Goal: Transaction & Acquisition: Subscribe to service/newsletter

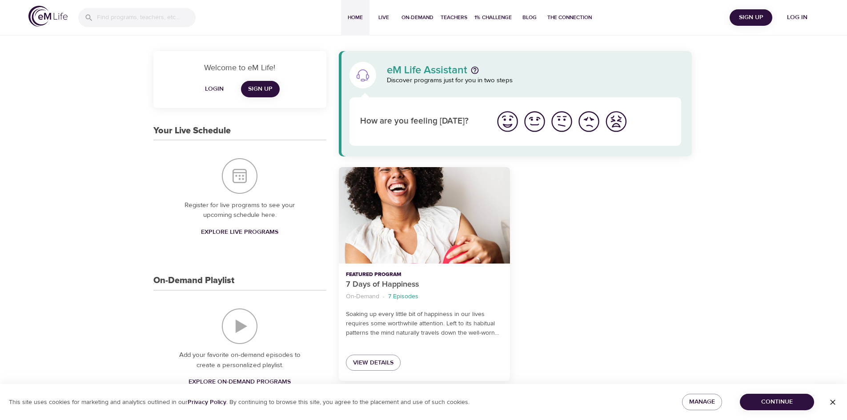
click at [506, 121] on img "I'm feeling great" at bounding box center [508, 121] width 24 height 24
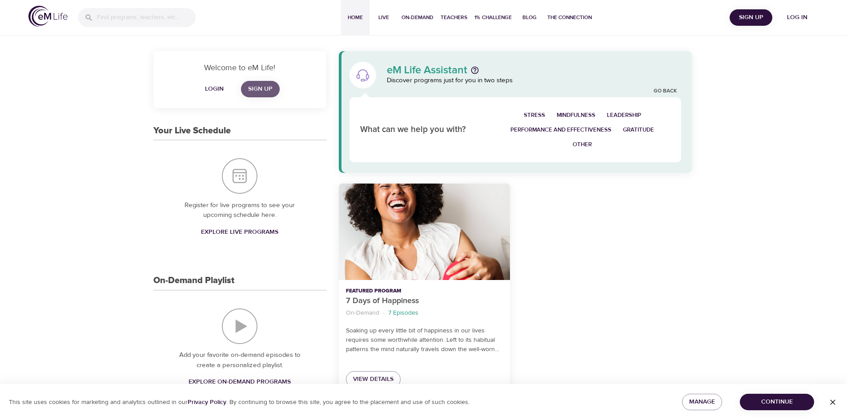
click at [254, 89] on span "Sign Up" at bounding box center [260, 89] width 24 height 11
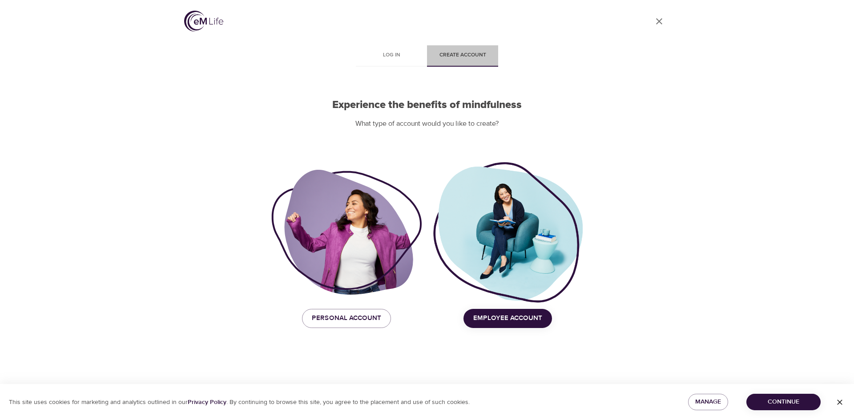
click at [460, 56] on span "Create account" at bounding box center [462, 55] width 60 height 9
click at [504, 317] on span "Employee Account" at bounding box center [507, 319] width 69 height 12
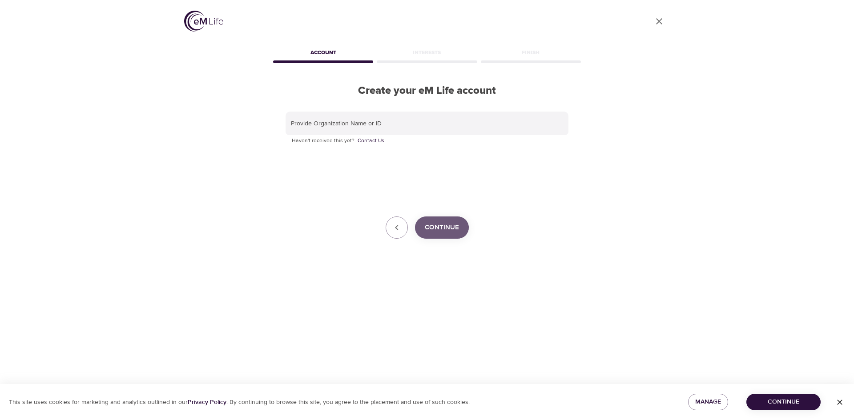
click at [444, 227] on span "Continue" at bounding box center [442, 228] width 34 height 12
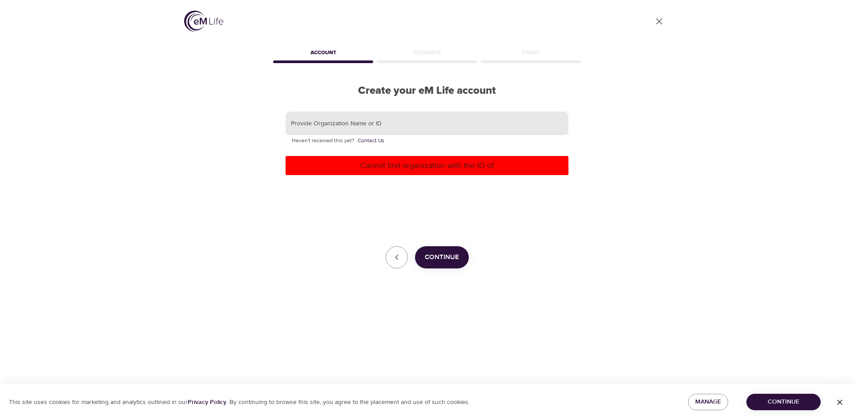
click at [391, 130] on input "text" at bounding box center [427, 124] width 283 height 24
click at [376, 131] on input "american Expresss" at bounding box center [427, 124] width 283 height 24
click at [438, 167] on p "Cannot find organization with the ID of" at bounding box center [427, 166] width 276 height 12
drag, startPoint x: 346, startPoint y: 128, endPoint x: 121, endPoint y: 137, distance: 224.8
click at [121, 137] on div "User Profile Account Interests Finish Create your eM Life account Provide Organ…" at bounding box center [427, 210] width 854 height 420
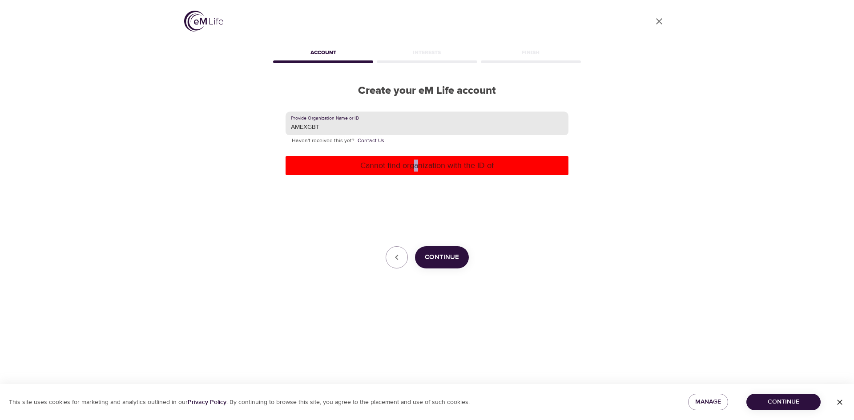
click at [416, 169] on p "Cannot find organization with the ID of" at bounding box center [427, 166] width 276 height 12
click at [310, 165] on p "Cannot find organization with the ID of" at bounding box center [427, 166] width 276 height 12
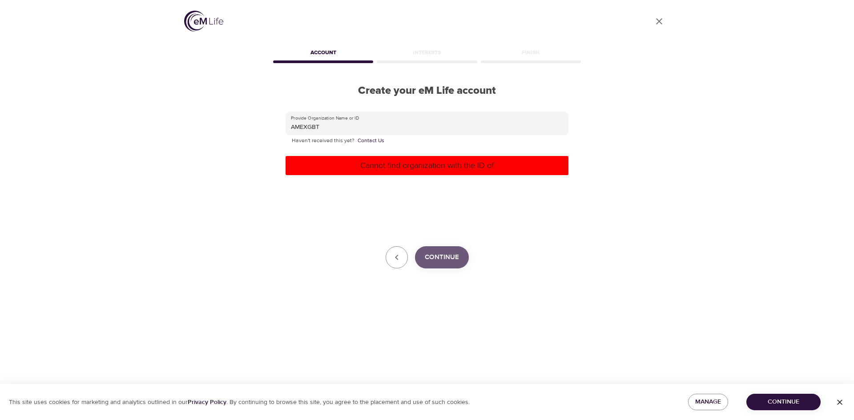
click at [444, 260] on span "Continue" at bounding box center [442, 258] width 34 height 12
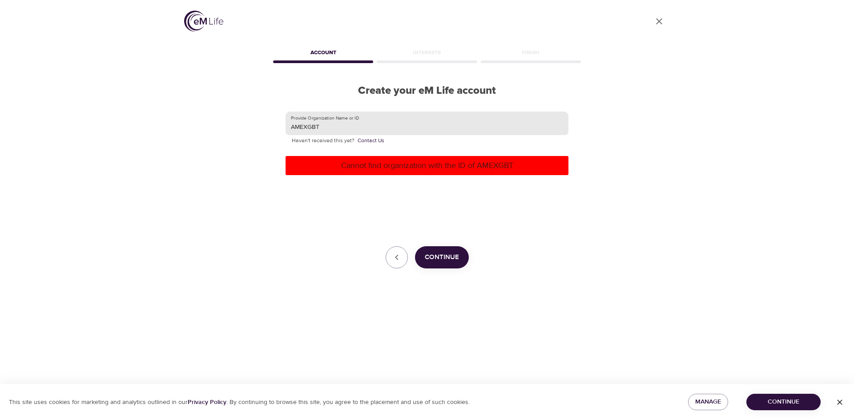
click at [410, 125] on input "AMEXGBT" at bounding box center [427, 124] width 283 height 24
type input "A"
type input "gbt"
drag, startPoint x: 471, startPoint y: 266, endPoint x: 457, endPoint y: 262, distance: 13.7
click at [469, 266] on div "Continue" at bounding box center [427, 257] width 283 height 22
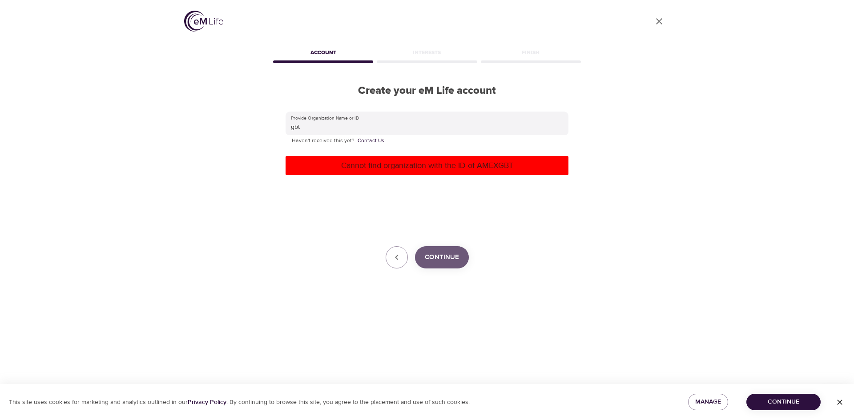
click at [439, 253] on span "Continue" at bounding box center [442, 258] width 34 height 12
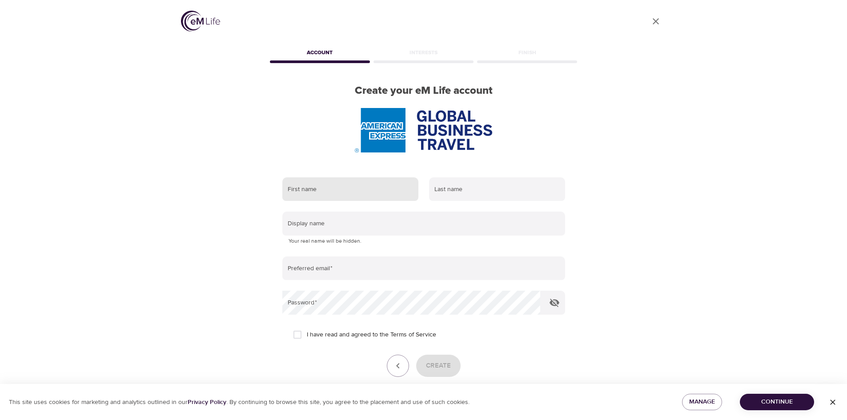
click at [366, 194] on input "text" at bounding box center [350, 189] width 136 height 24
type input "Sonya"
type input "Reyna"
type input "sonya.reyna@amexgbt.com"
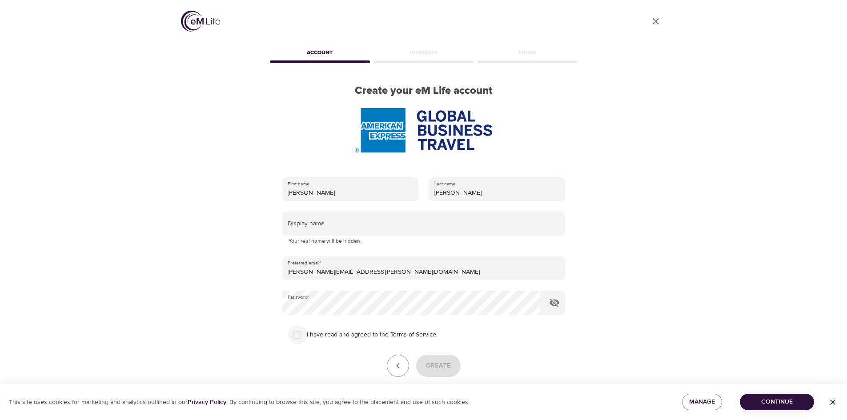
click at [305, 340] on input "I have read and agreed to the Terms of Service" at bounding box center [297, 335] width 19 height 19
checkbox input "true"
click at [437, 363] on span "Create" at bounding box center [438, 366] width 25 height 12
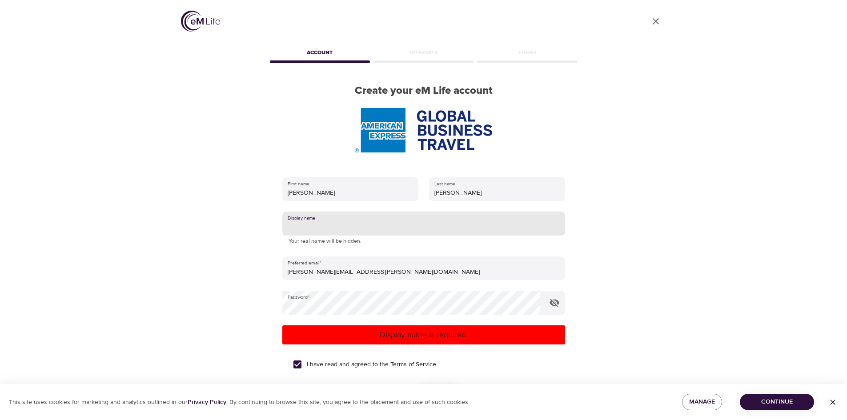
click at [368, 226] on input "text" at bounding box center [423, 224] width 283 height 24
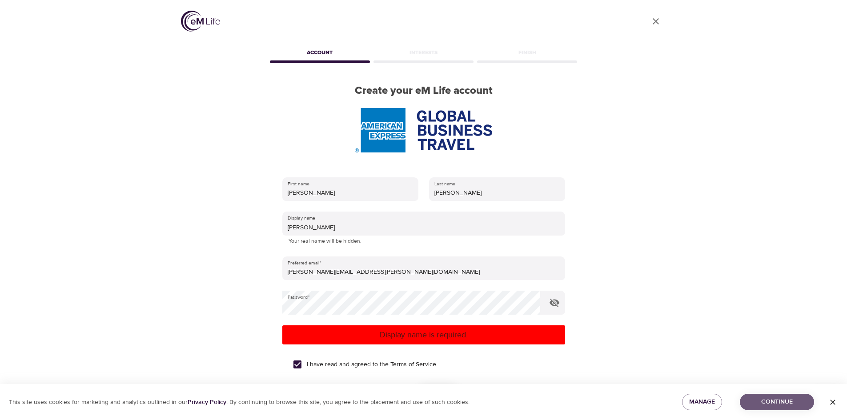
drag, startPoint x: 774, startPoint y: 398, endPoint x: 787, endPoint y: 398, distance: 13.3
click at [778, 398] on span "Continue" at bounding box center [777, 402] width 60 height 11
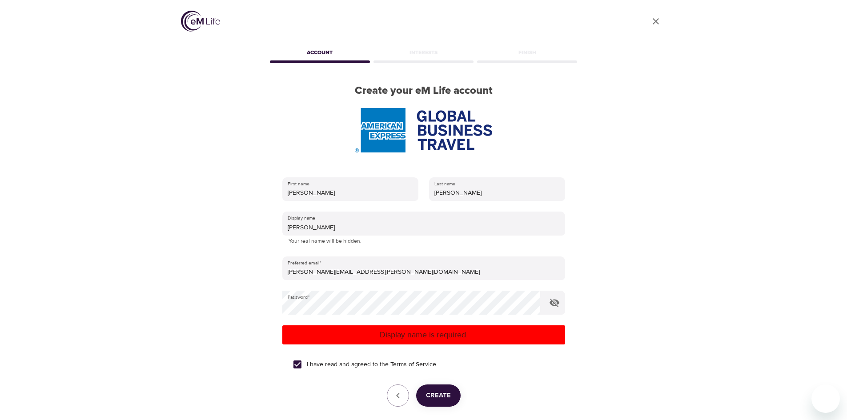
click at [442, 398] on span "Create" at bounding box center [438, 396] width 25 height 12
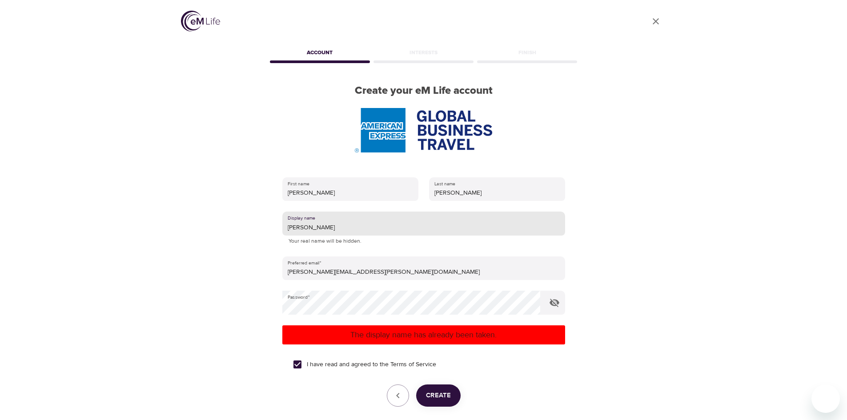
click at [350, 229] on input "Sonya" at bounding box center [423, 224] width 283 height 24
type input "SonyaReyna"
click at [428, 395] on span "Create" at bounding box center [438, 396] width 25 height 12
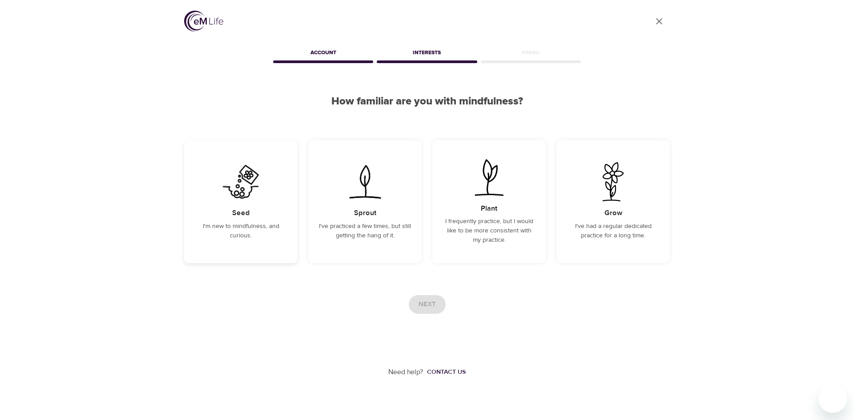
click at [250, 222] on p "I'm new to mindfulness, and curious." at bounding box center [241, 231] width 92 height 19
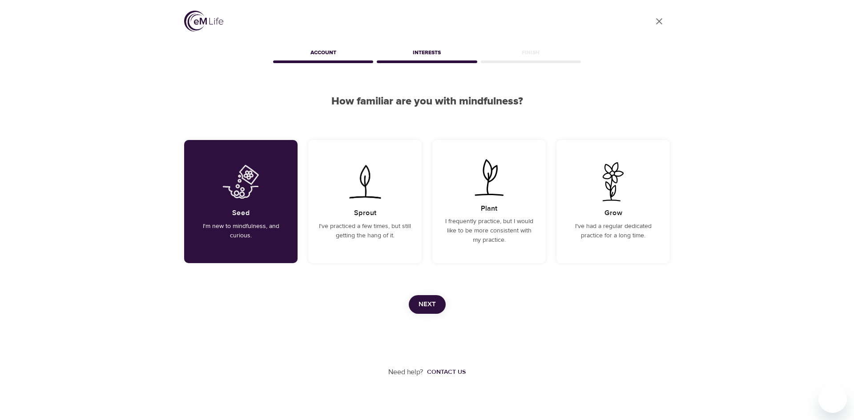
click at [423, 299] on span "Next" at bounding box center [427, 305] width 17 height 12
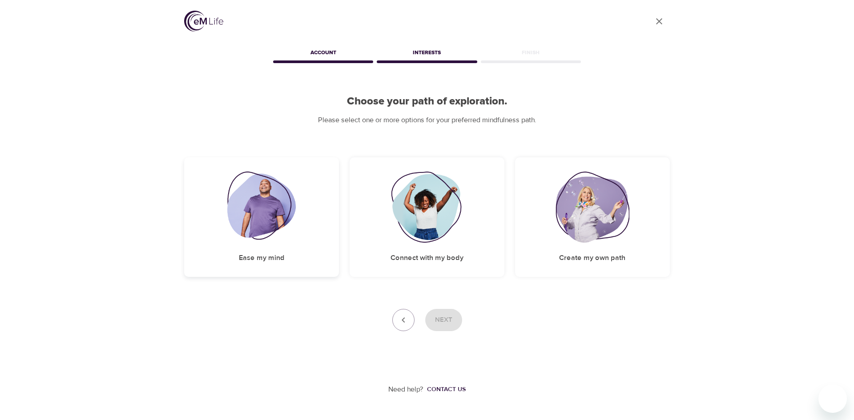
click at [260, 246] on div "Ease my mind" at bounding box center [261, 217] width 155 height 120
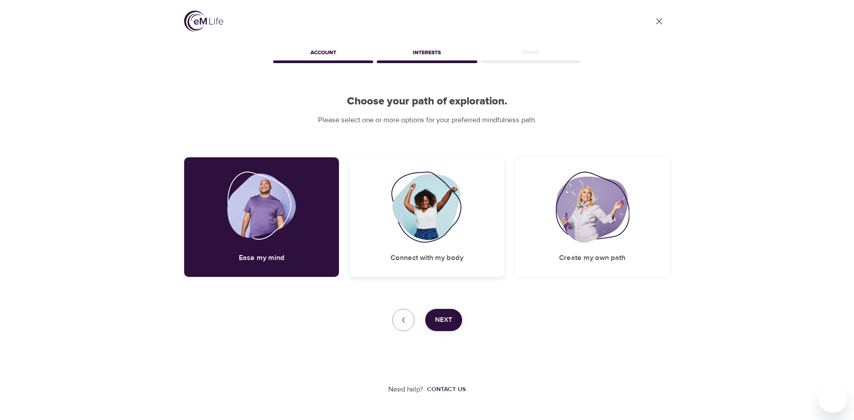
click at [396, 234] on img at bounding box center [427, 207] width 72 height 71
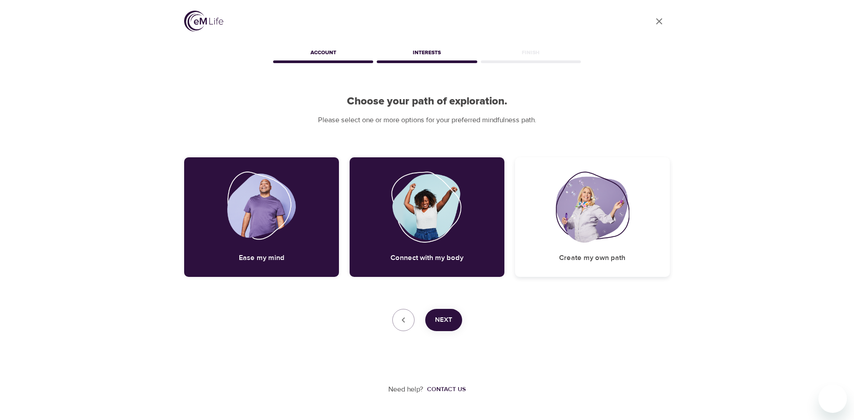
click at [602, 244] on div "Create my own path" at bounding box center [592, 217] width 155 height 120
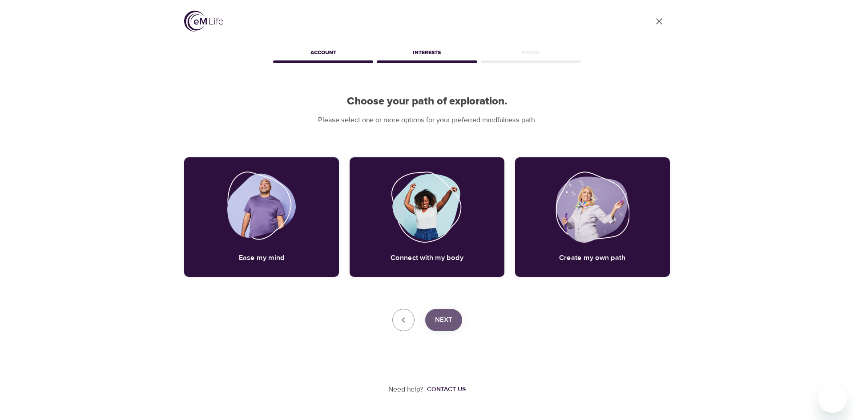
click at [448, 315] on span "Next" at bounding box center [443, 321] width 17 height 12
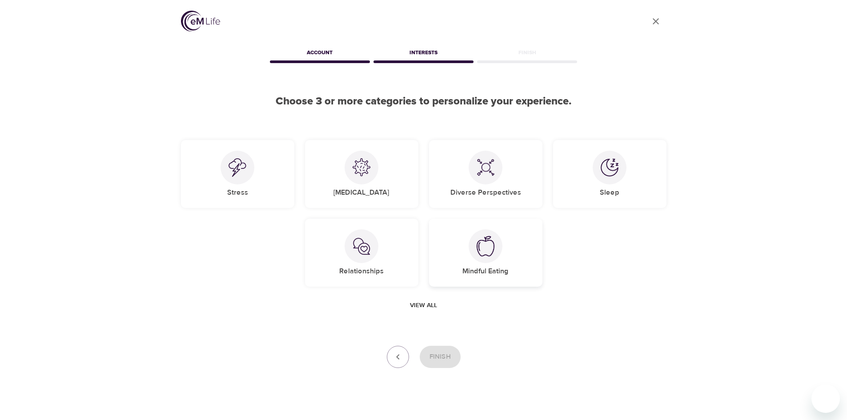
click at [491, 254] on img at bounding box center [486, 246] width 18 height 20
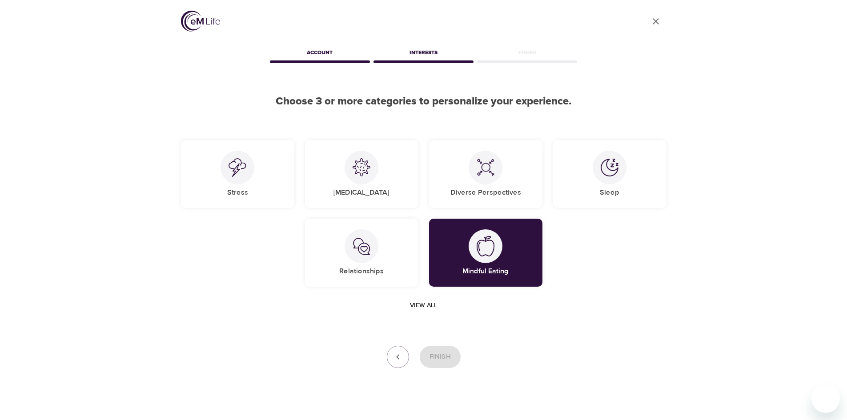
click at [418, 308] on span "View all" at bounding box center [423, 305] width 27 height 11
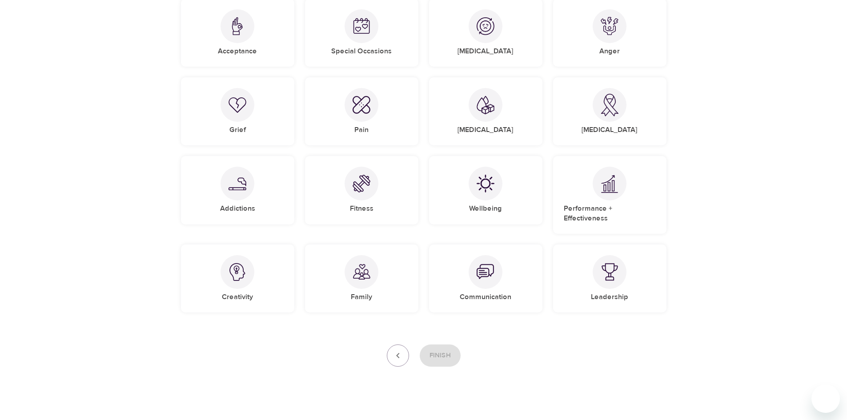
scroll to position [616, 0]
click at [610, 200] on div "Performance + Effectiveness" at bounding box center [609, 194] width 113 height 78
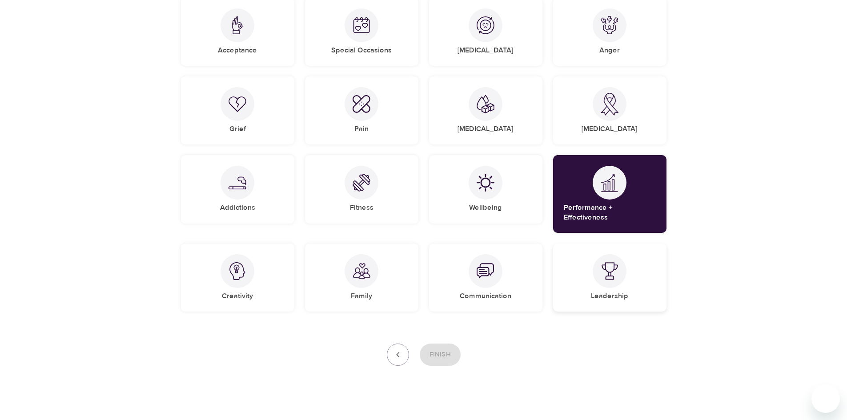
click at [614, 292] on h5 "Leadership" at bounding box center [609, 296] width 37 height 9
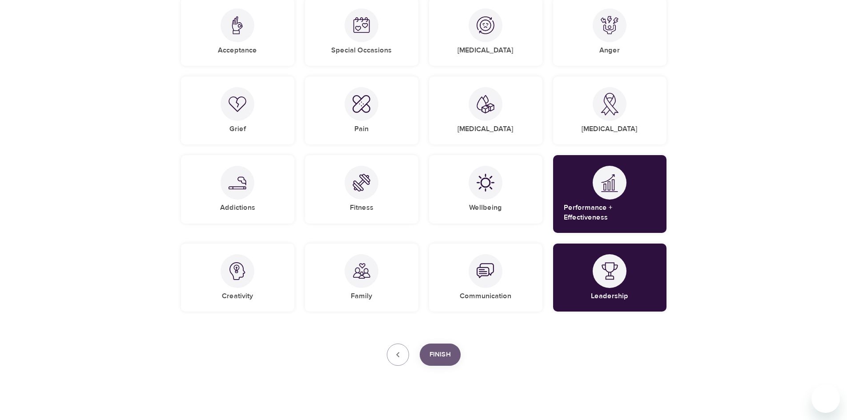
click at [440, 349] on span "Finish" at bounding box center [440, 355] width 21 height 12
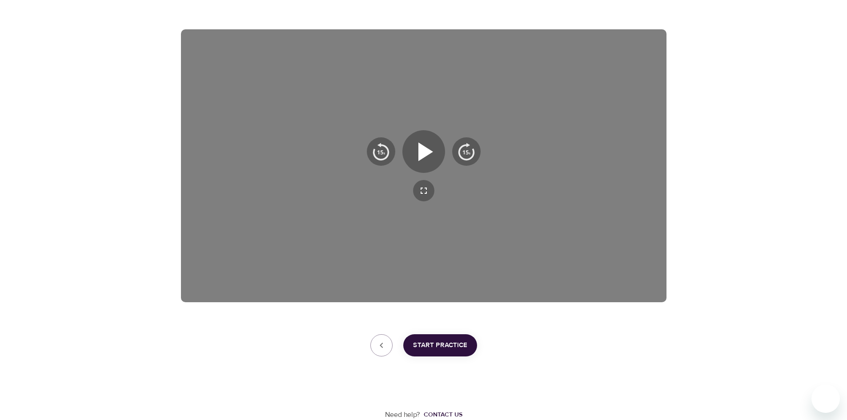
scroll to position [128, 0]
click at [425, 149] on icon "button" at bounding box center [426, 151] width 15 height 19
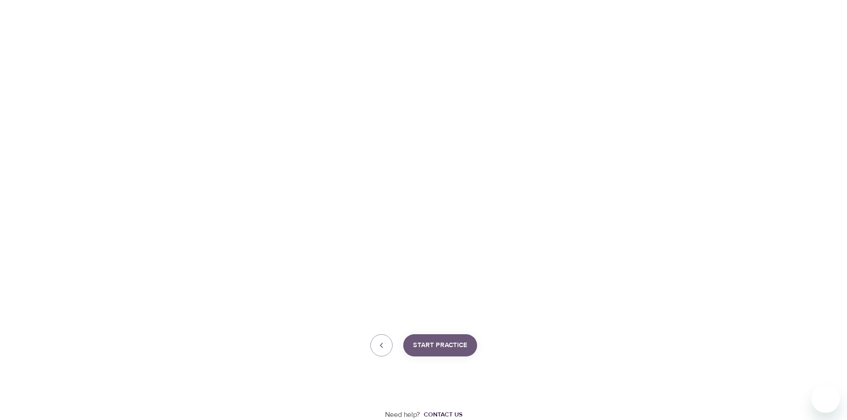
click at [446, 346] on span "Start Practice" at bounding box center [440, 346] width 54 height 12
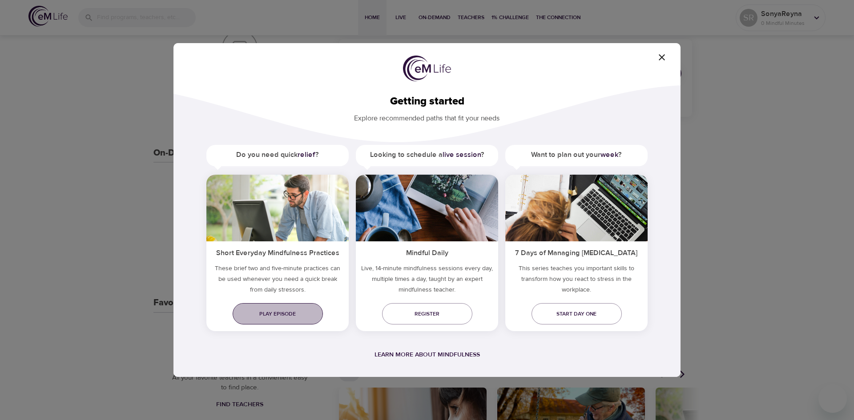
click at [275, 311] on span "Play episode" at bounding box center [278, 314] width 76 height 9
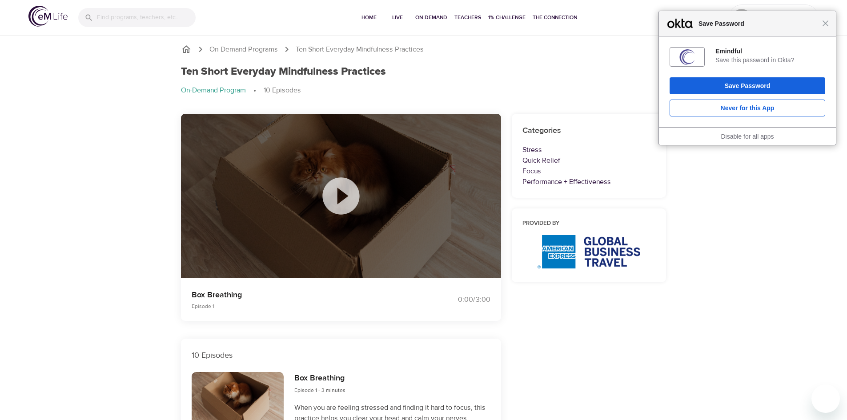
click at [341, 192] on icon at bounding box center [341, 196] width 44 height 44
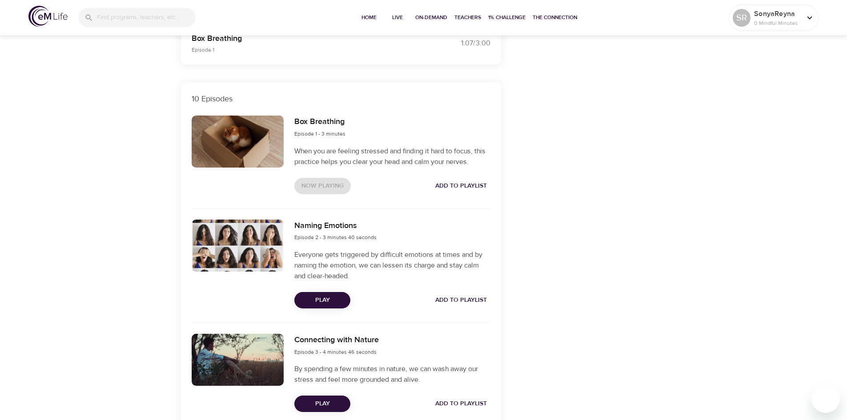
scroll to position [267, 0]
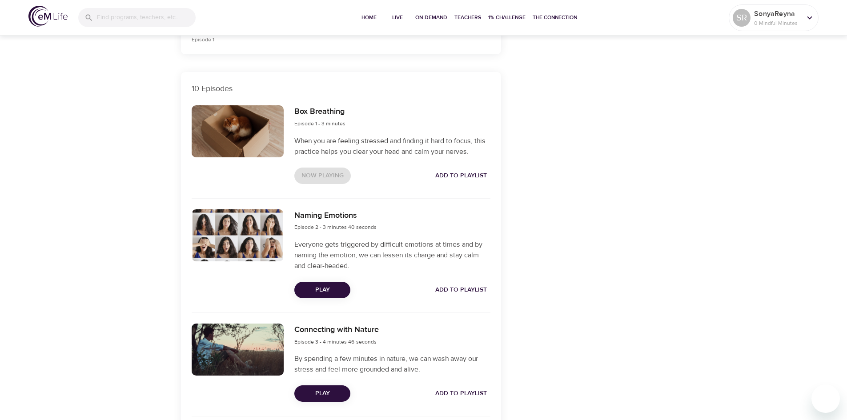
click at [320, 293] on span "Play" at bounding box center [323, 290] width 42 height 11
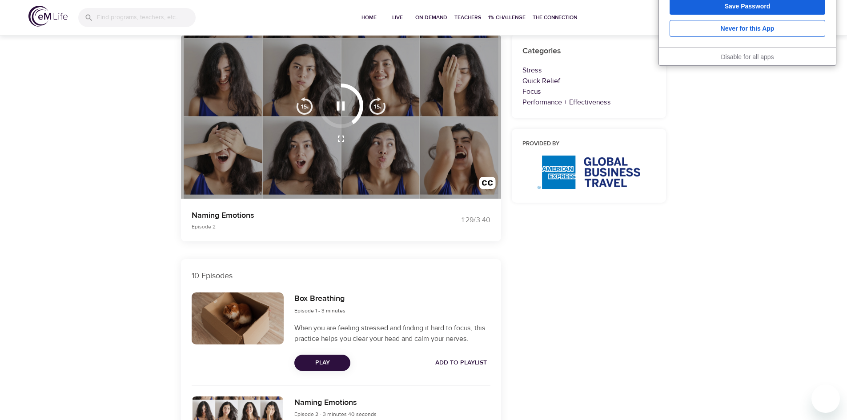
scroll to position [44, 0]
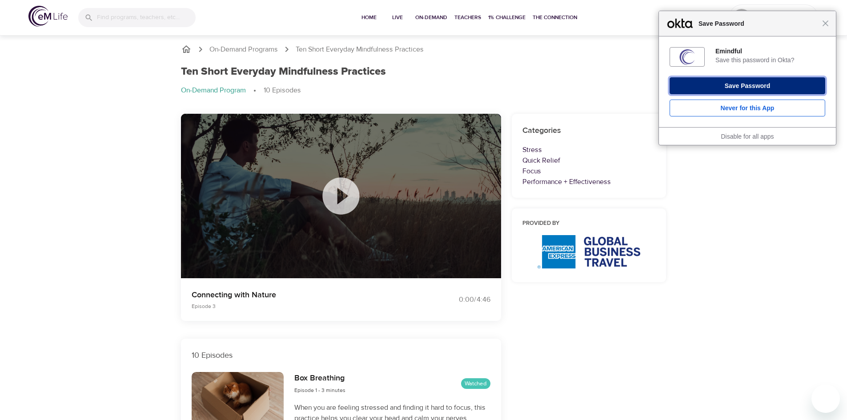
click at [773, 90] on button "Save Password" at bounding box center [748, 85] width 156 height 17
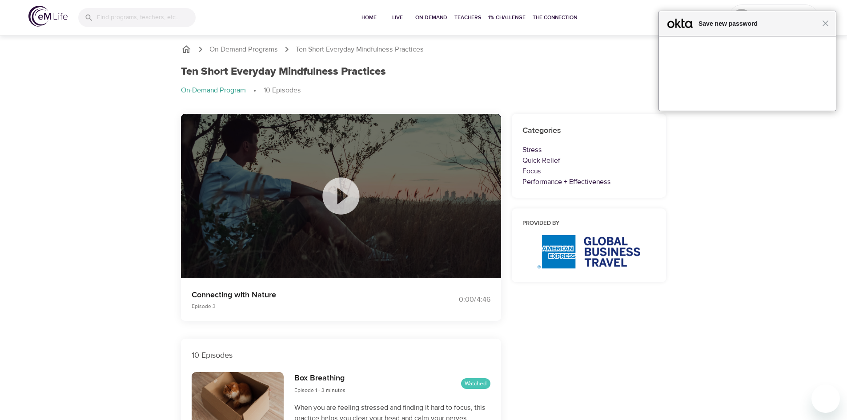
click at [769, 0] on div "Close Save Password Emindful Save this password in Okta? Save Password Never fo…" at bounding box center [423, 0] width 847 height 0
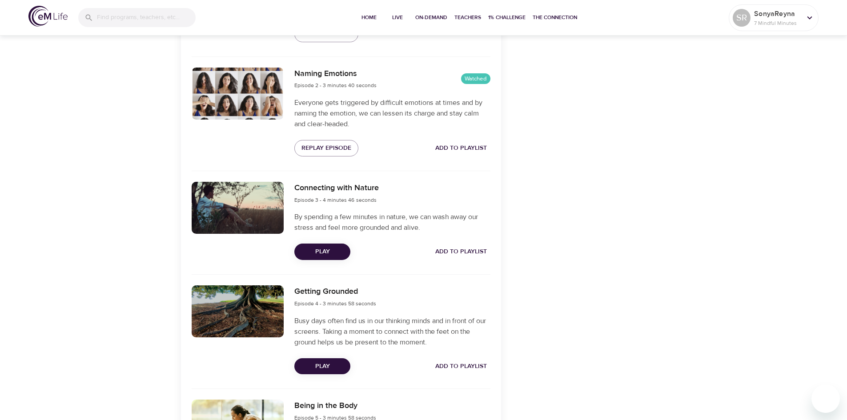
scroll to position [445, 0]
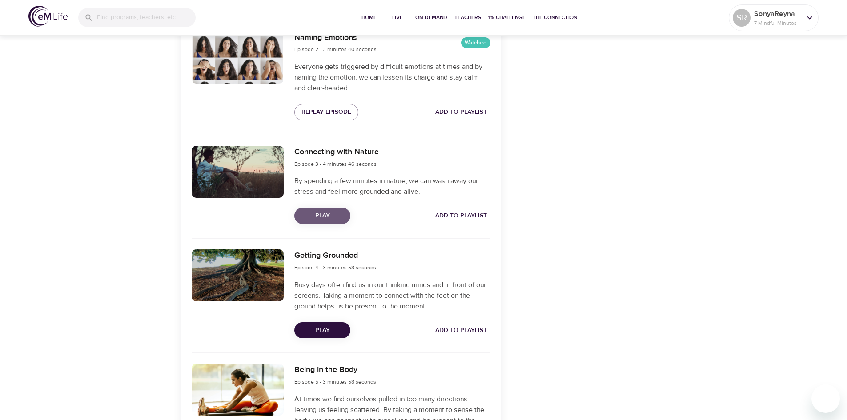
click at [310, 215] on span "Play" at bounding box center [323, 215] width 42 height 11
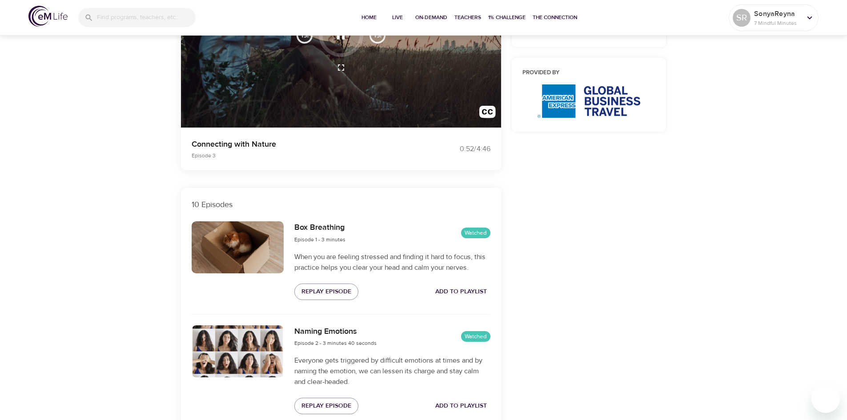
scroll to position [0, 0]
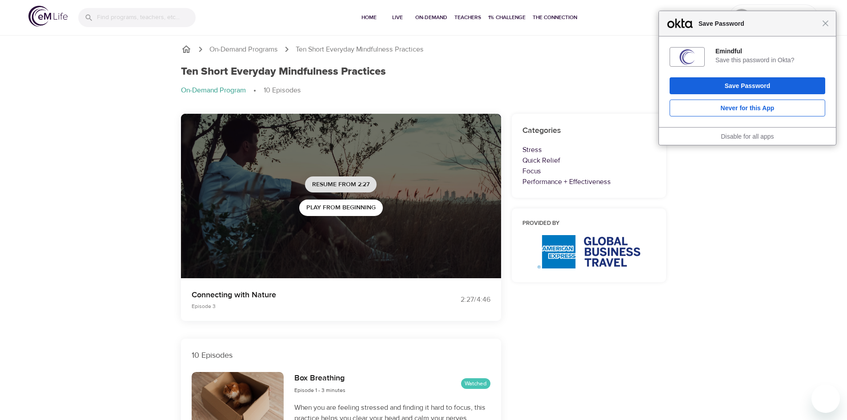
click at [351, 184] on span "Resume from 2:27" at bounding box center [340, 184] width 57 height 11
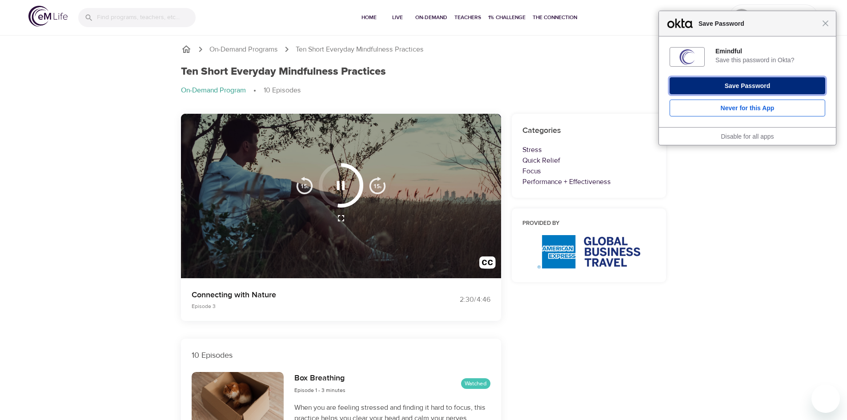
click at [777, 83] on button "Save Password" at bounding box center [748, 85] width 156 height 17
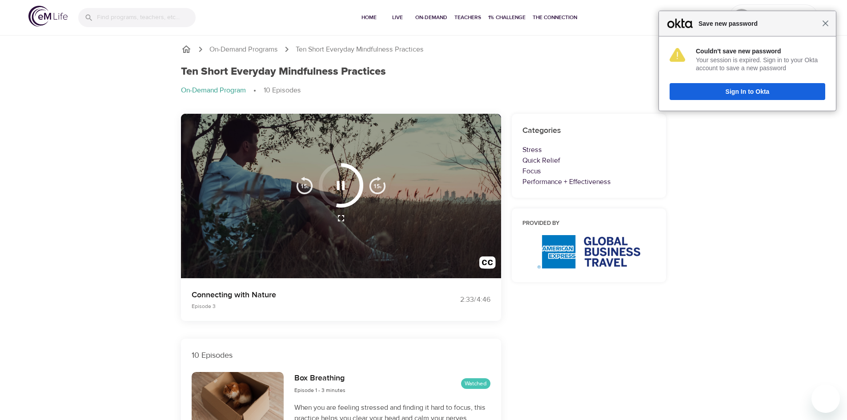
click at [825, 25] on span "Close" at bounding box center [826, 23] width 7 height 7
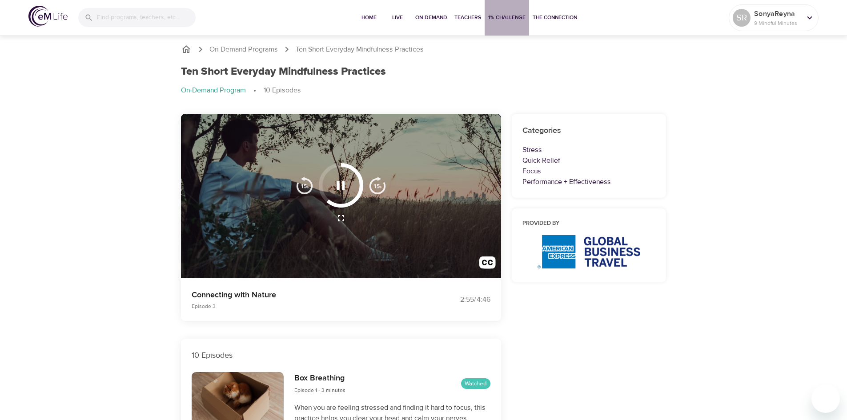
click at [508, 17] on span "1% Challenge" at bounding box center [506, 17] width 37 height 9
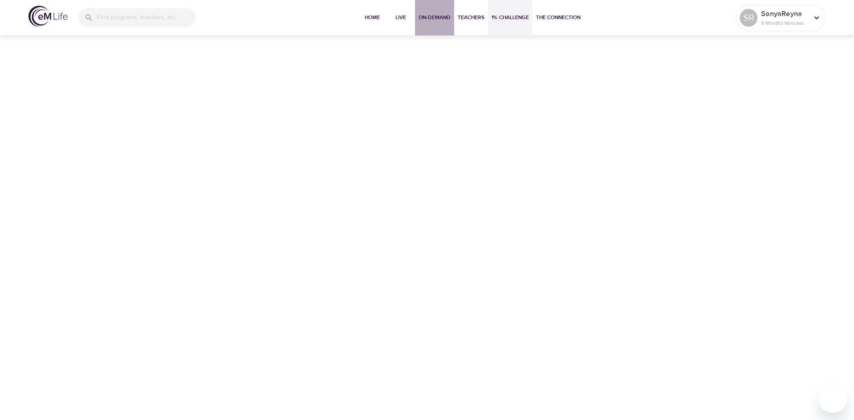
click at [440, 16] on span "On-Demand" at bounding box center [435, 17] width 32 height 9
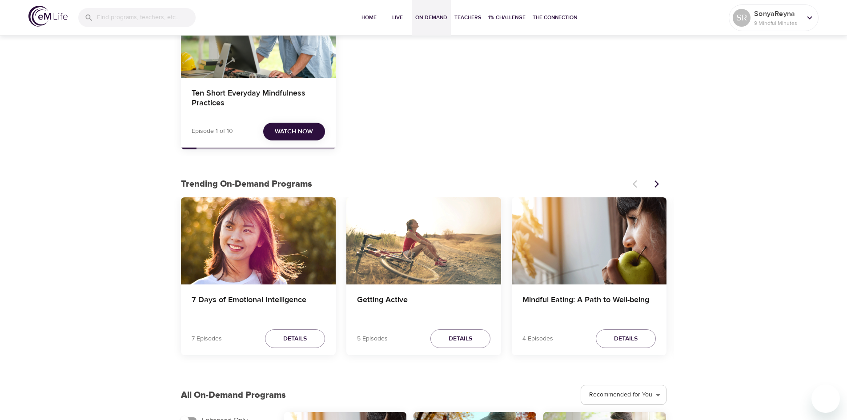
scroll to position [133, 0]
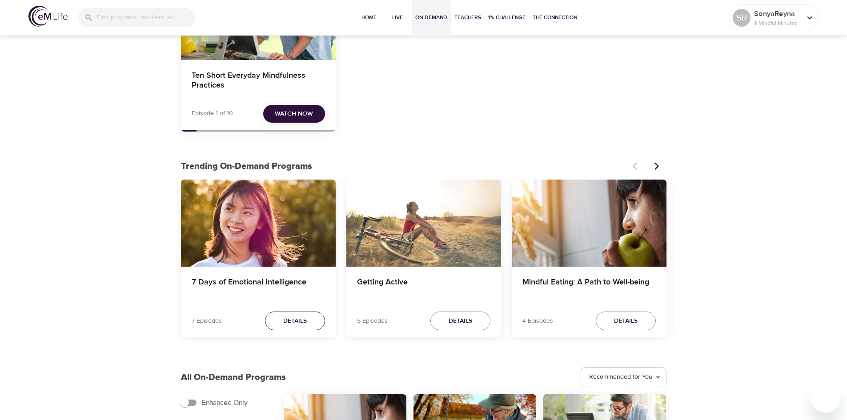
click at [299, 323] on span "Details" at bounding box center [295, 321] width 24 height 11
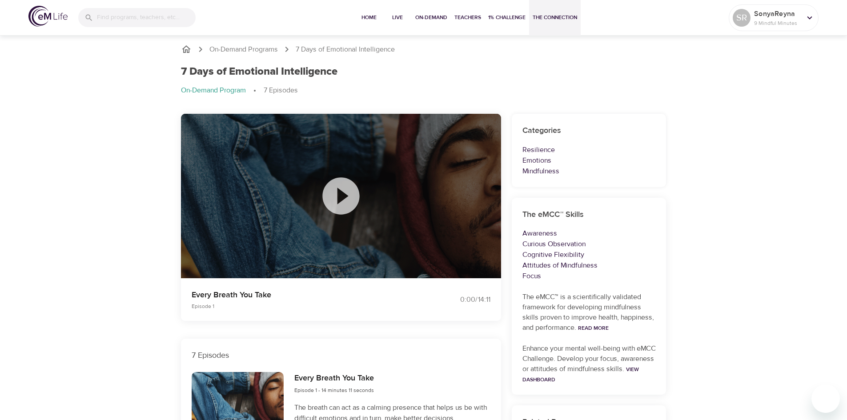
click at [544, 19] on span "The Connection" at bounding box center [555, 17] width 44 height 9
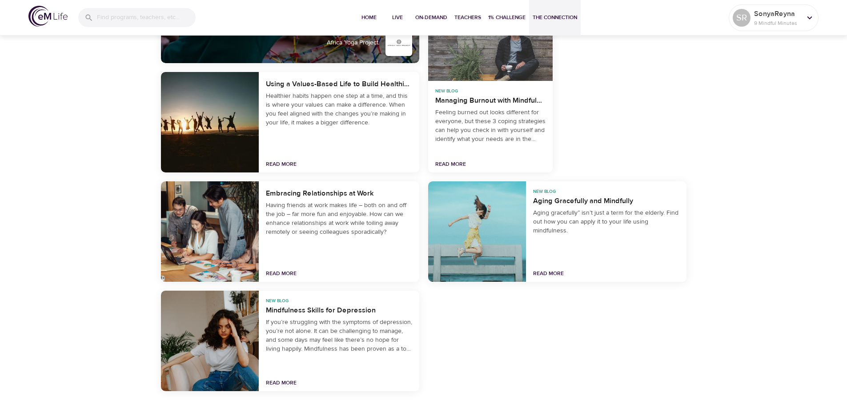
scroll to position [1868, 0]
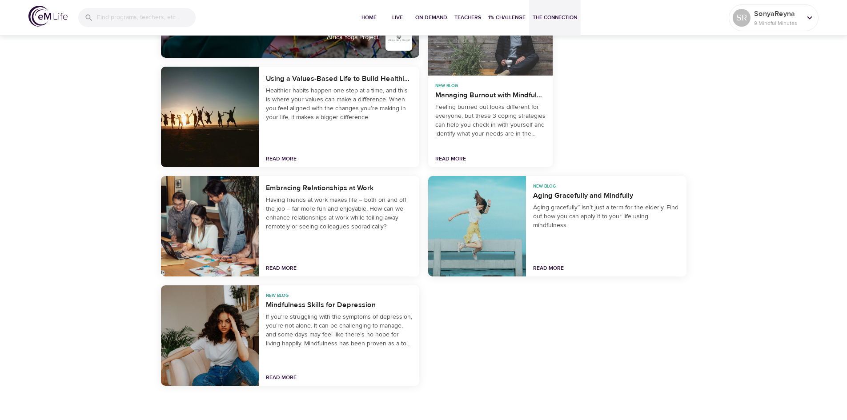
click at [563, 198] on div "Aging Gracefully and Mindfully" at bounding box center [606, 196] width 146 height 10
click at [543, 188] on div "New Blog" at bounding box center [606, 186] width 146 height 6
drag, startPoint x: 510, startPoint y: 208, endPoint x: 504, endPoint y: 214, distance: 7.9
click at [509, 210] on div at bounding box center [477, 226] width 98 height 101
click at [481, 252] on div at bounding box center [477, 226] width 98 height 101
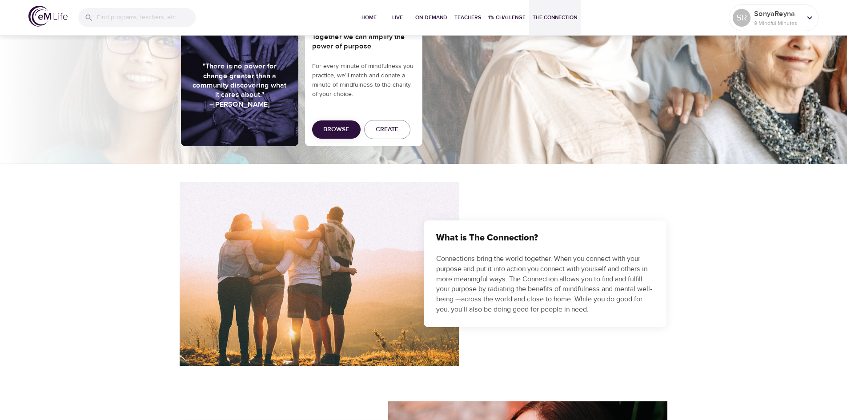
scroll to position [0, 0]
